Goal: Ask a question

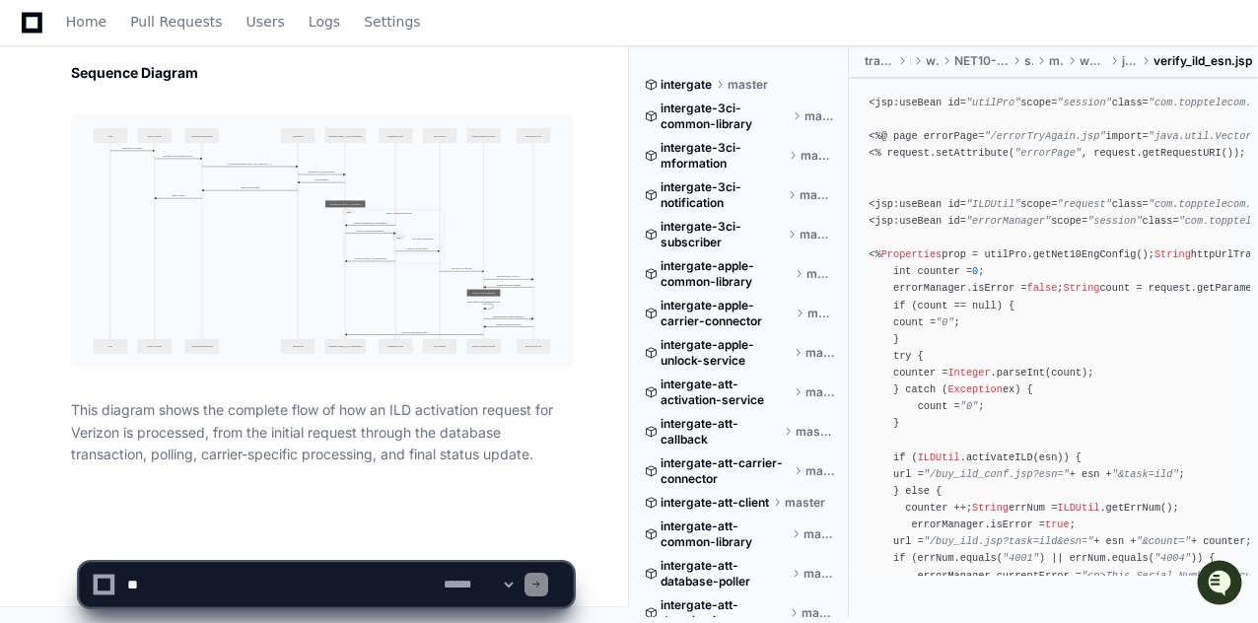
click at [303, 585] on textarea at bounding box center [281, 584] width 316 height 43
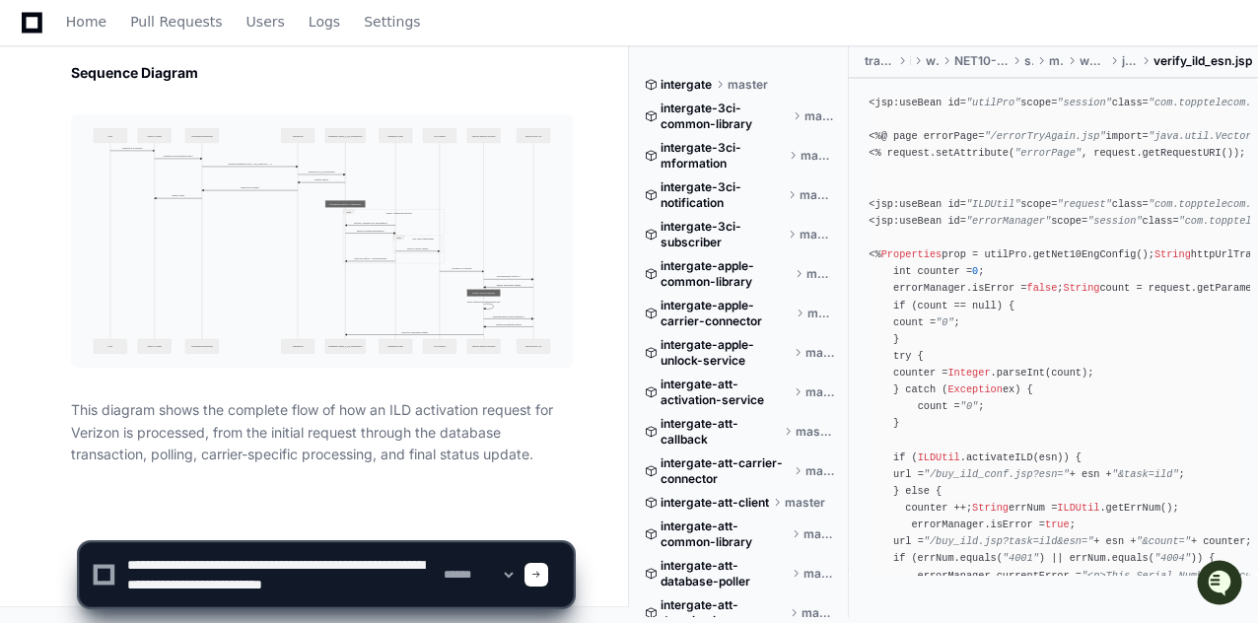
scroll to position [6, 0]
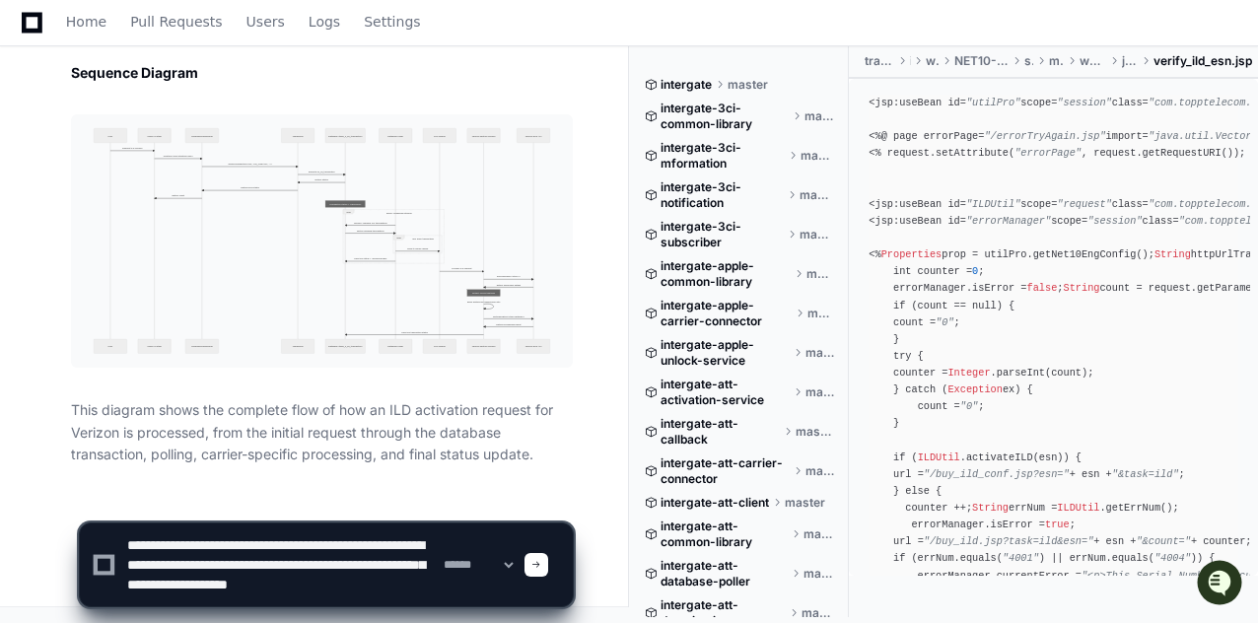
type textarea "**********"
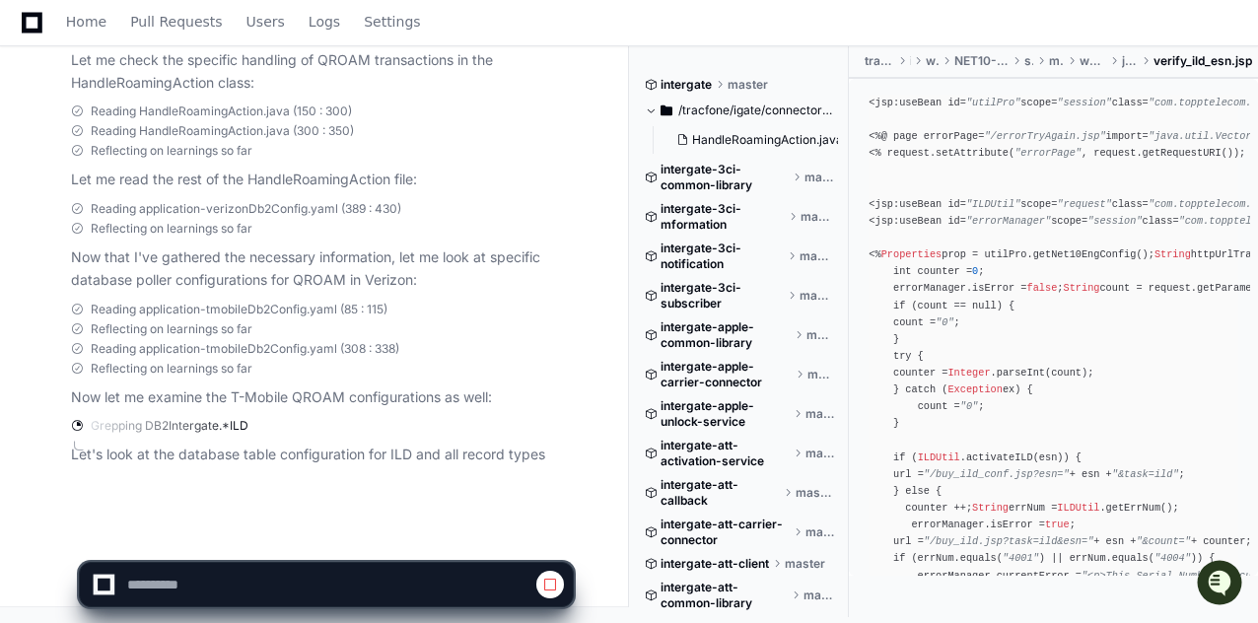
scroll to position [10037, 0]
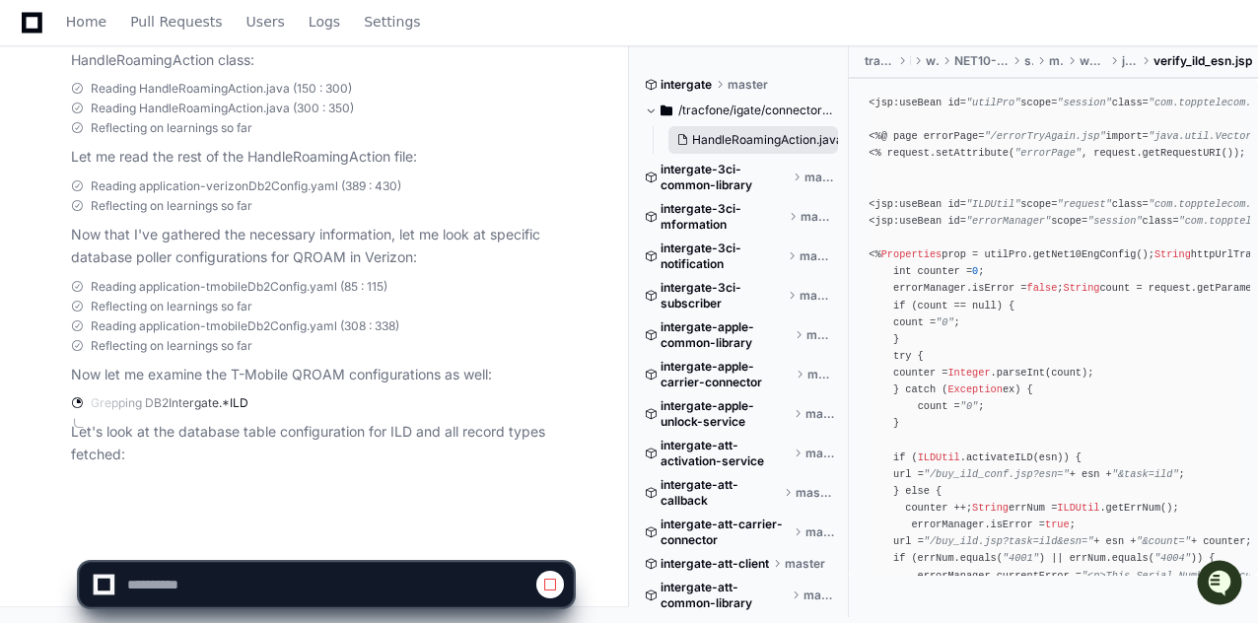
click at [767, 145] on span "HandleRoamingAction.java" at bounding box center [767, 140] width 151 height 16
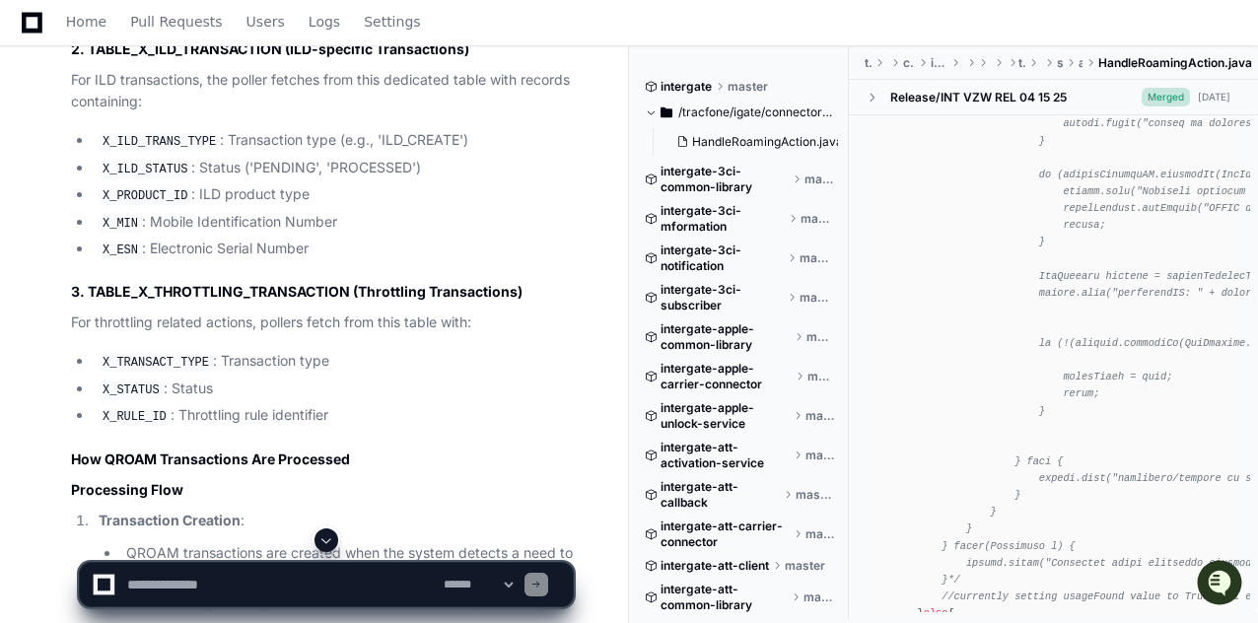
scroll to position [11515, 0]
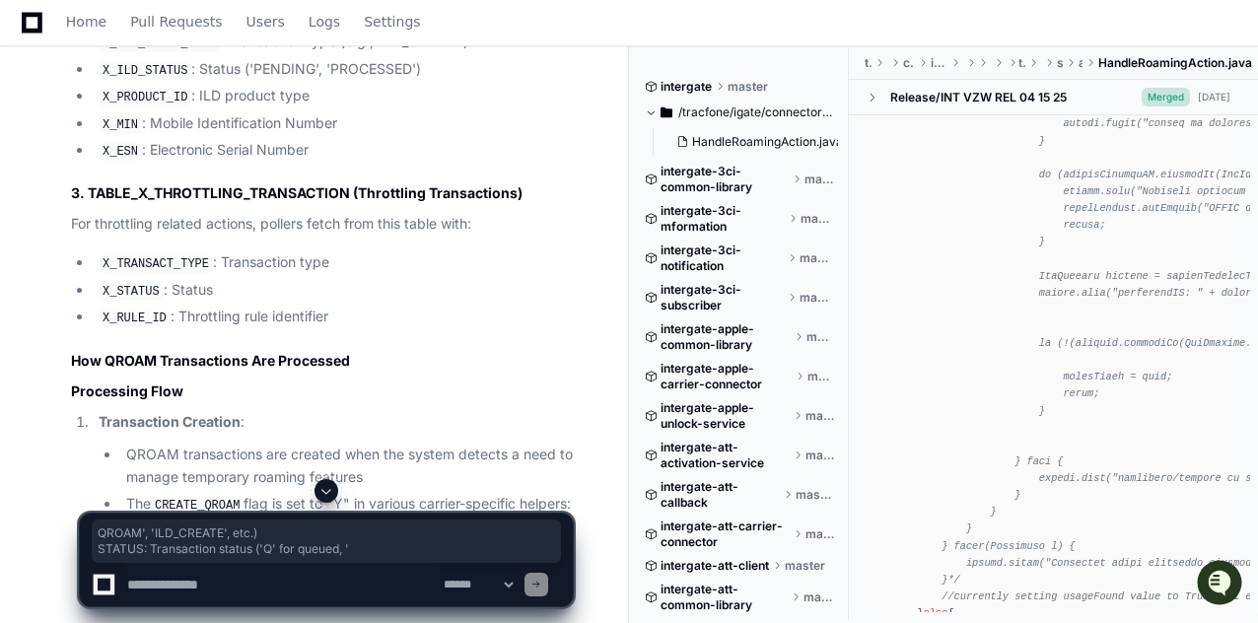
drag, startPoint x: 381, startPoint y: 263, endPoint x: 390, endPoint y: 304, distance: 41.6
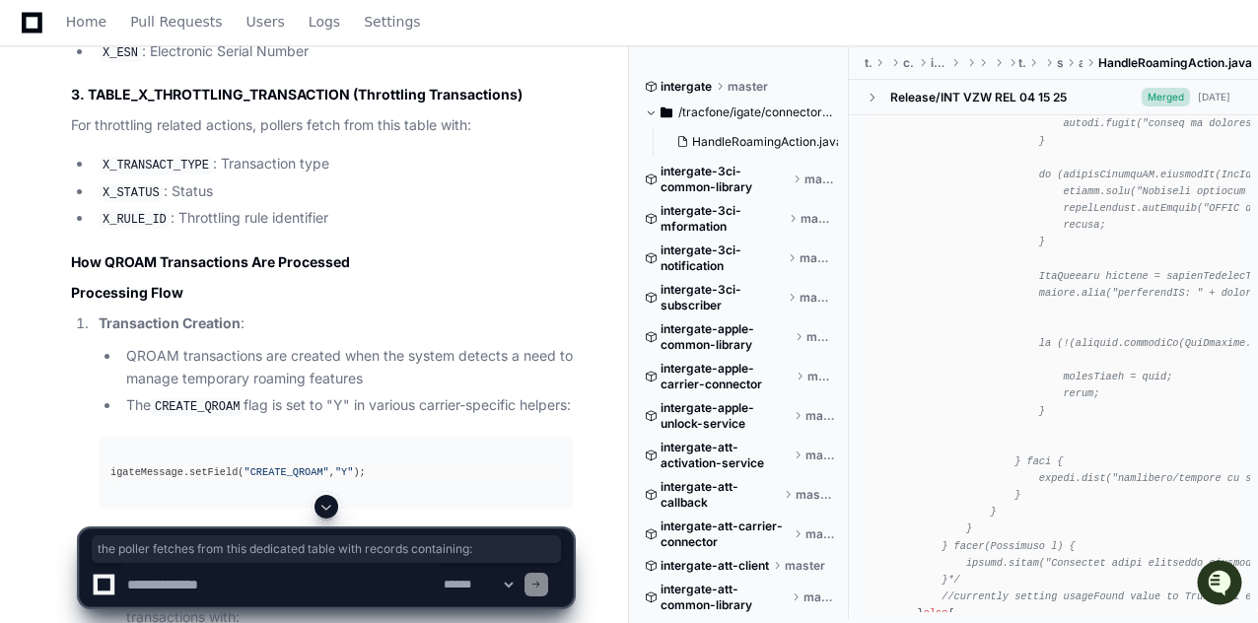
drag, startPoint x: 209, startPoint y: 290, endPoint x: 217, endPoint y: 307, distance: 18.5
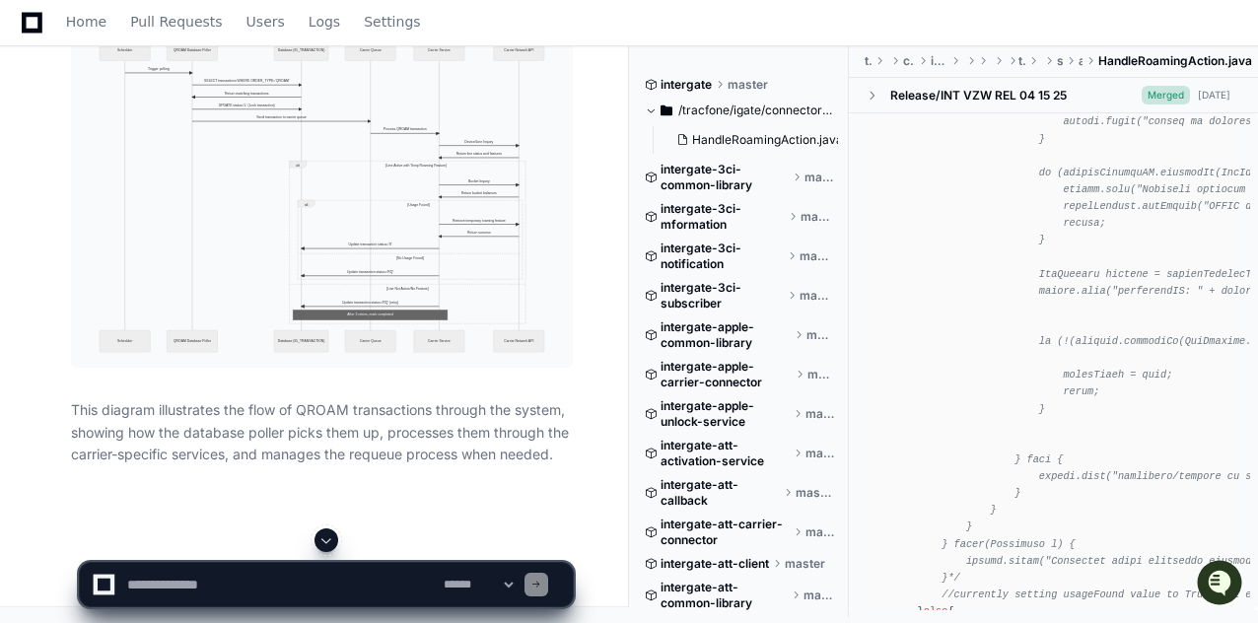
scroll to position [13835, 0]
